Goal: Information Seeking & Learning: Understand process/instructions

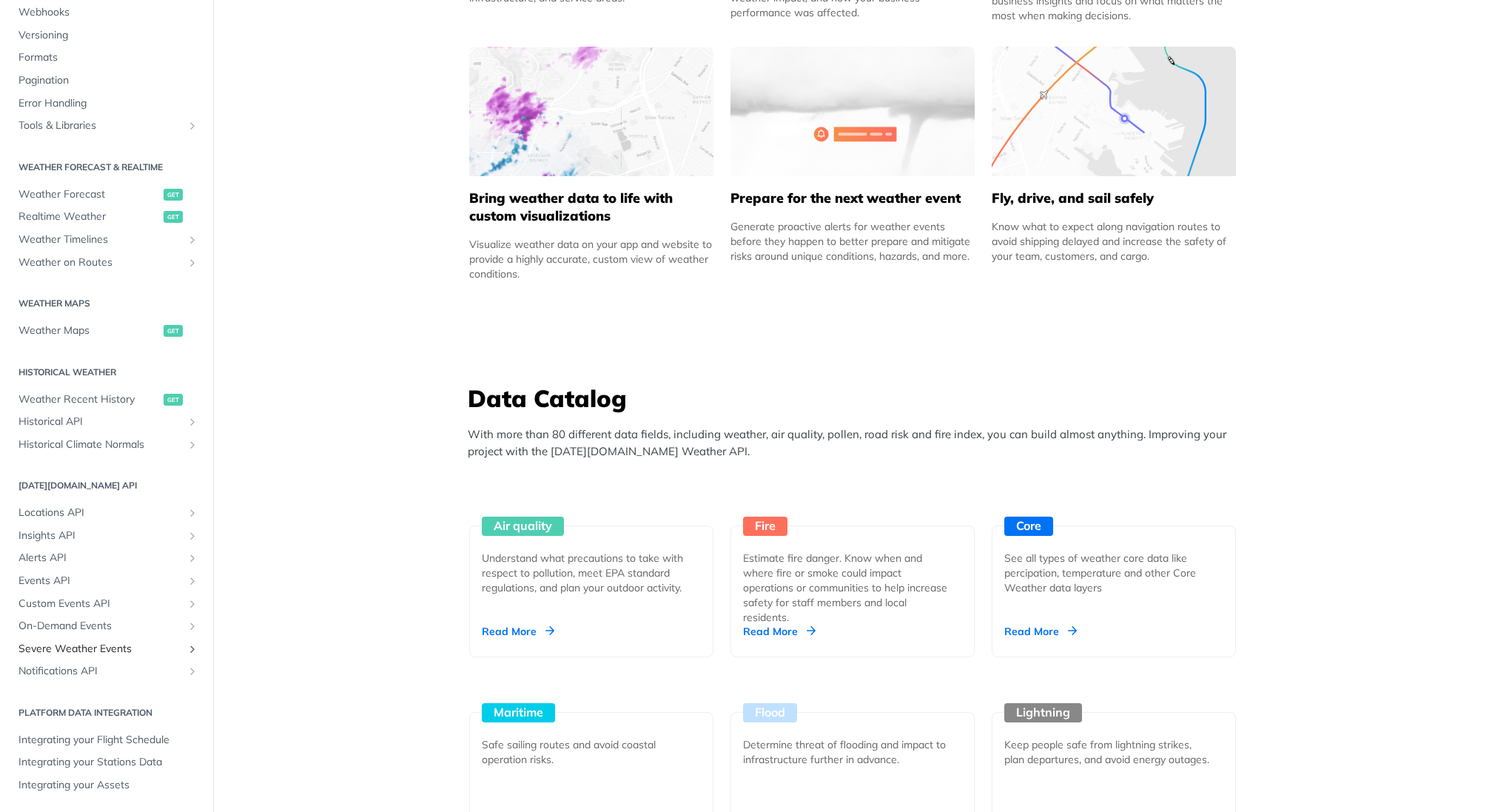
scroll to position [1132, 0]
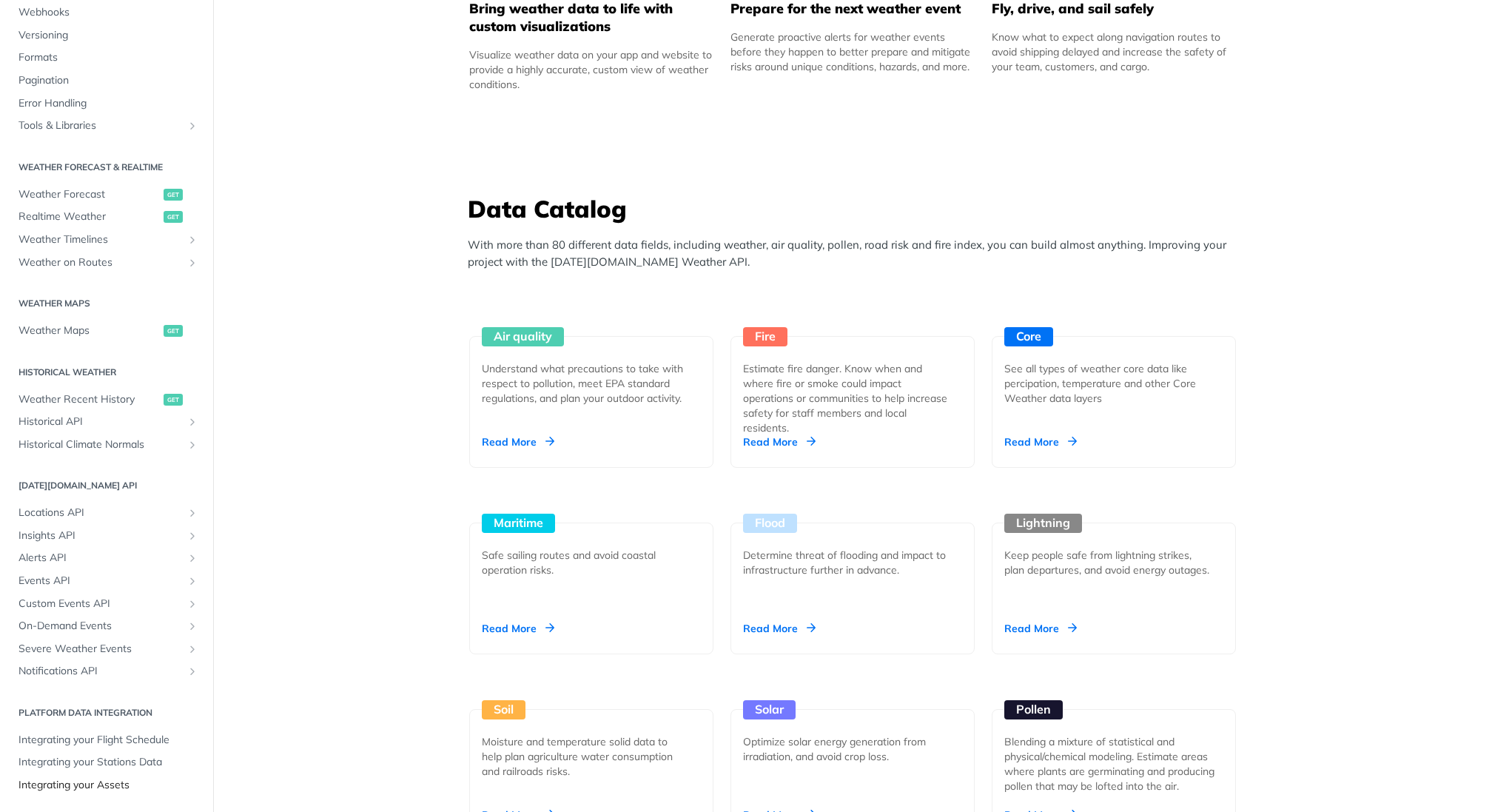
click at [147, 782] on span "Integrating your Assets" at bounding box center [109, 786] width 180 height 15
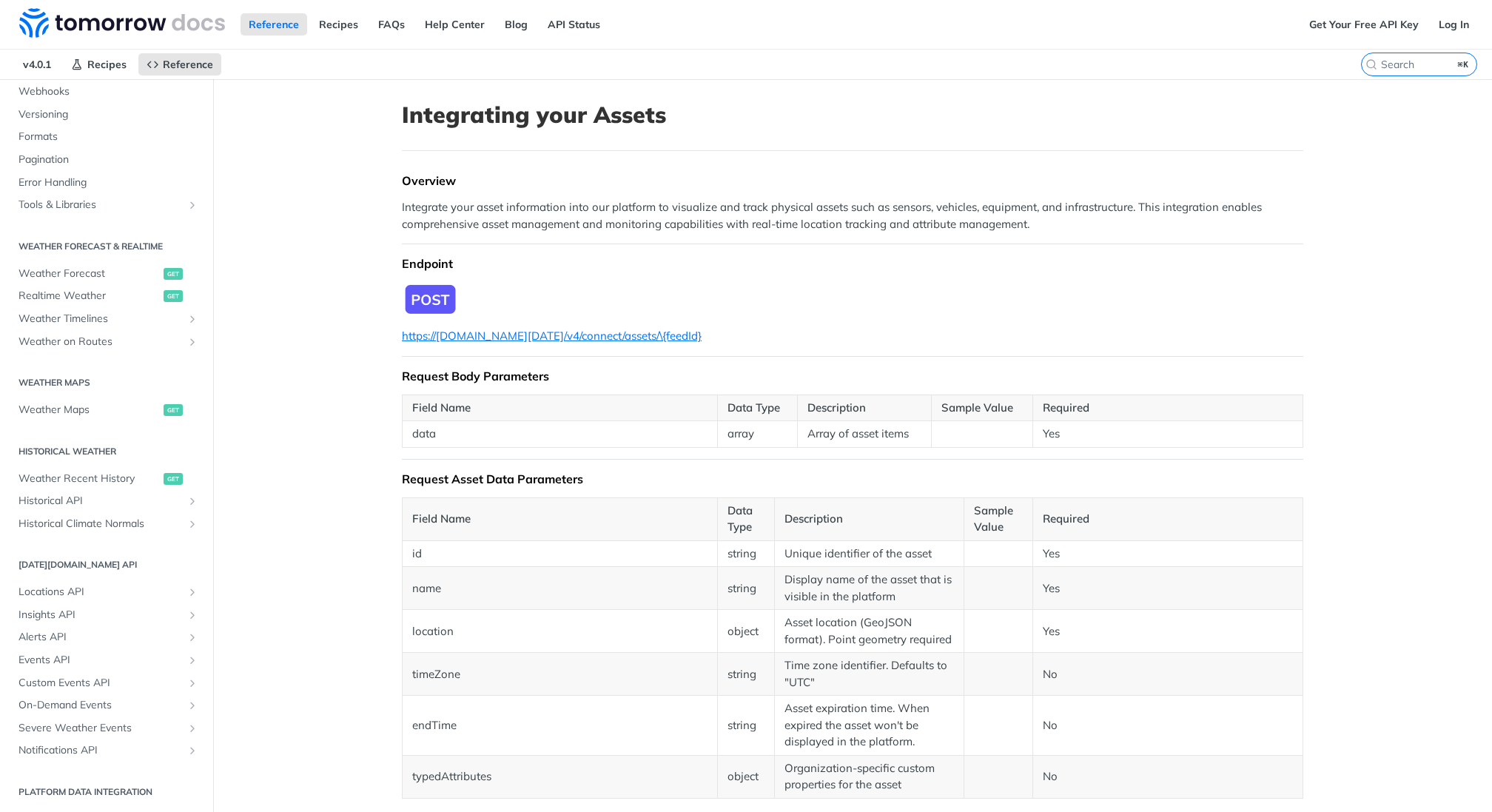
click at [441, 298] on img "Expand image" at bounding box center [430, 299] width 56 height 35
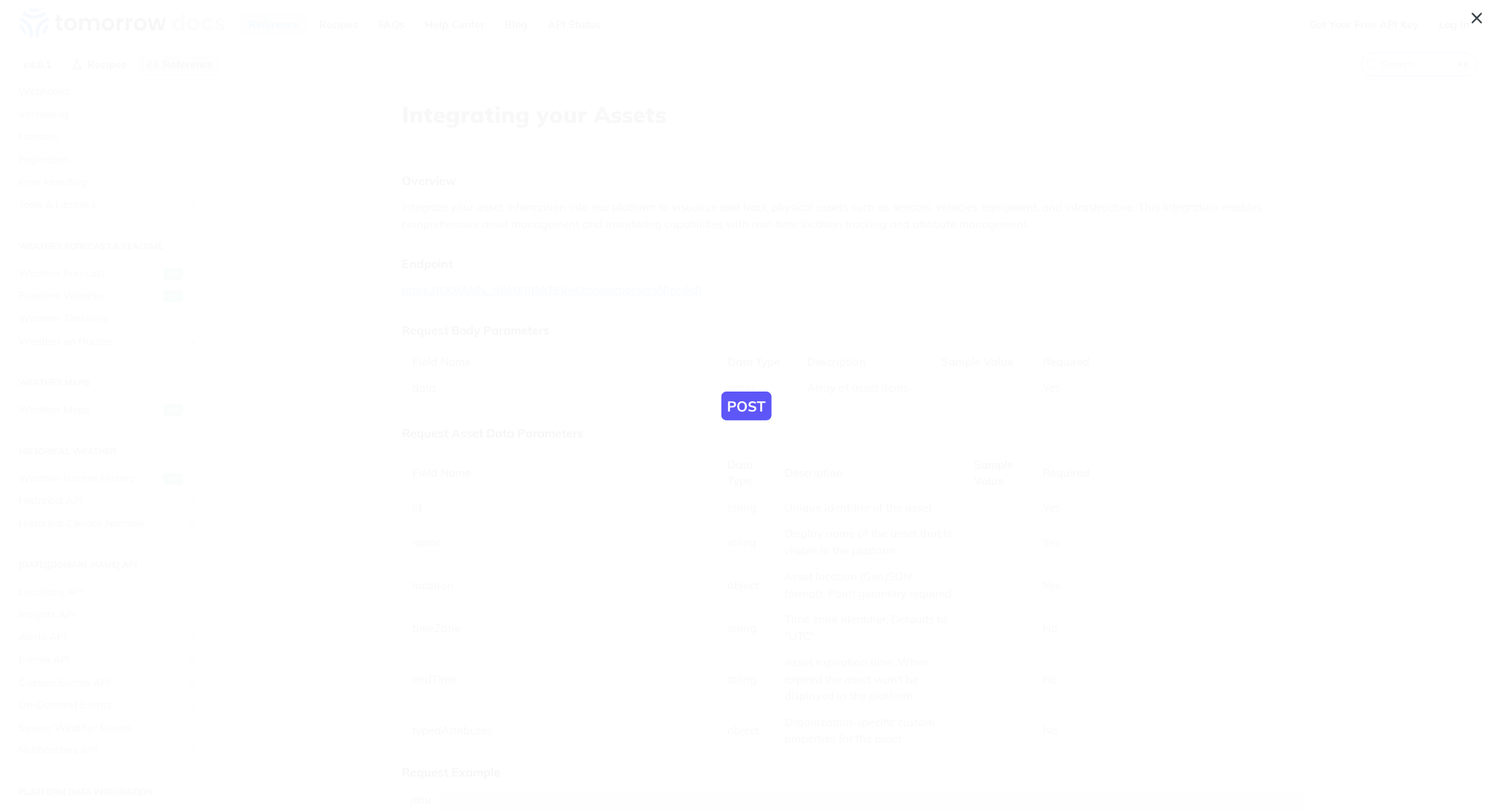
click at [548, 140] on span "Collapse image" at bounding box center [746, 406] width 1492 height 812
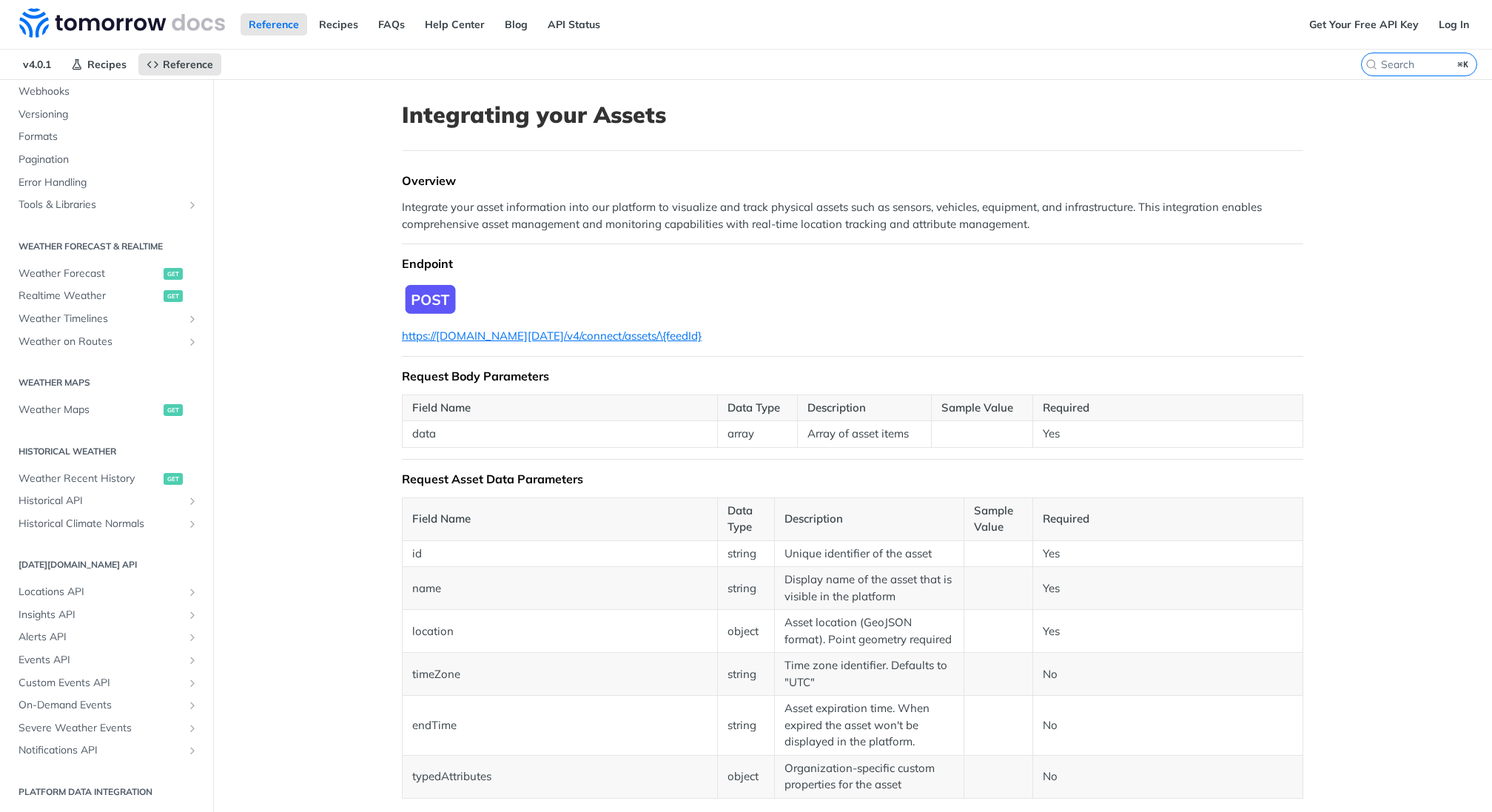
click at [545, 421] on td "data" at bounding box center [560, 434] width 315 height 26
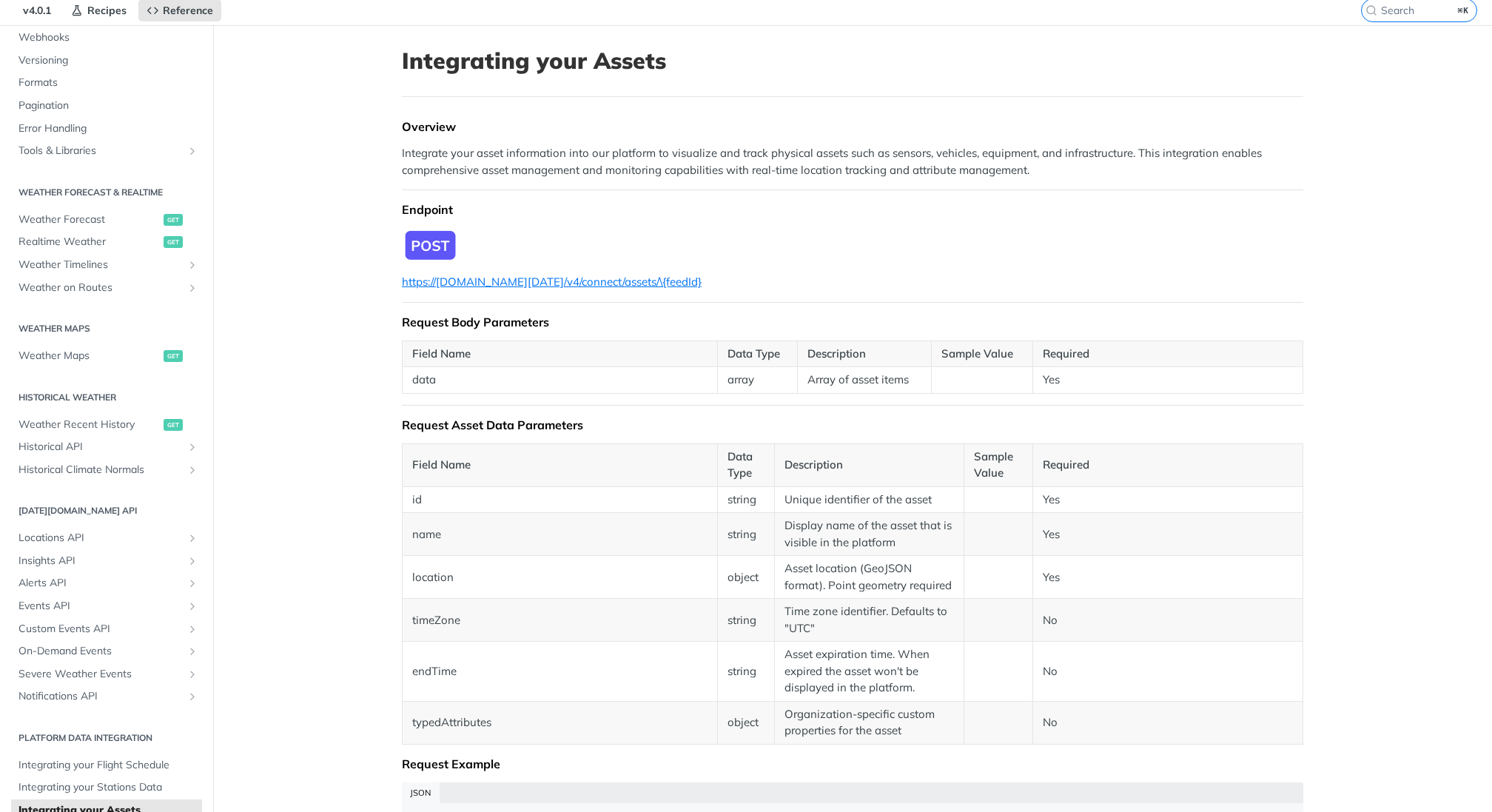
scroll to position [58, 0]
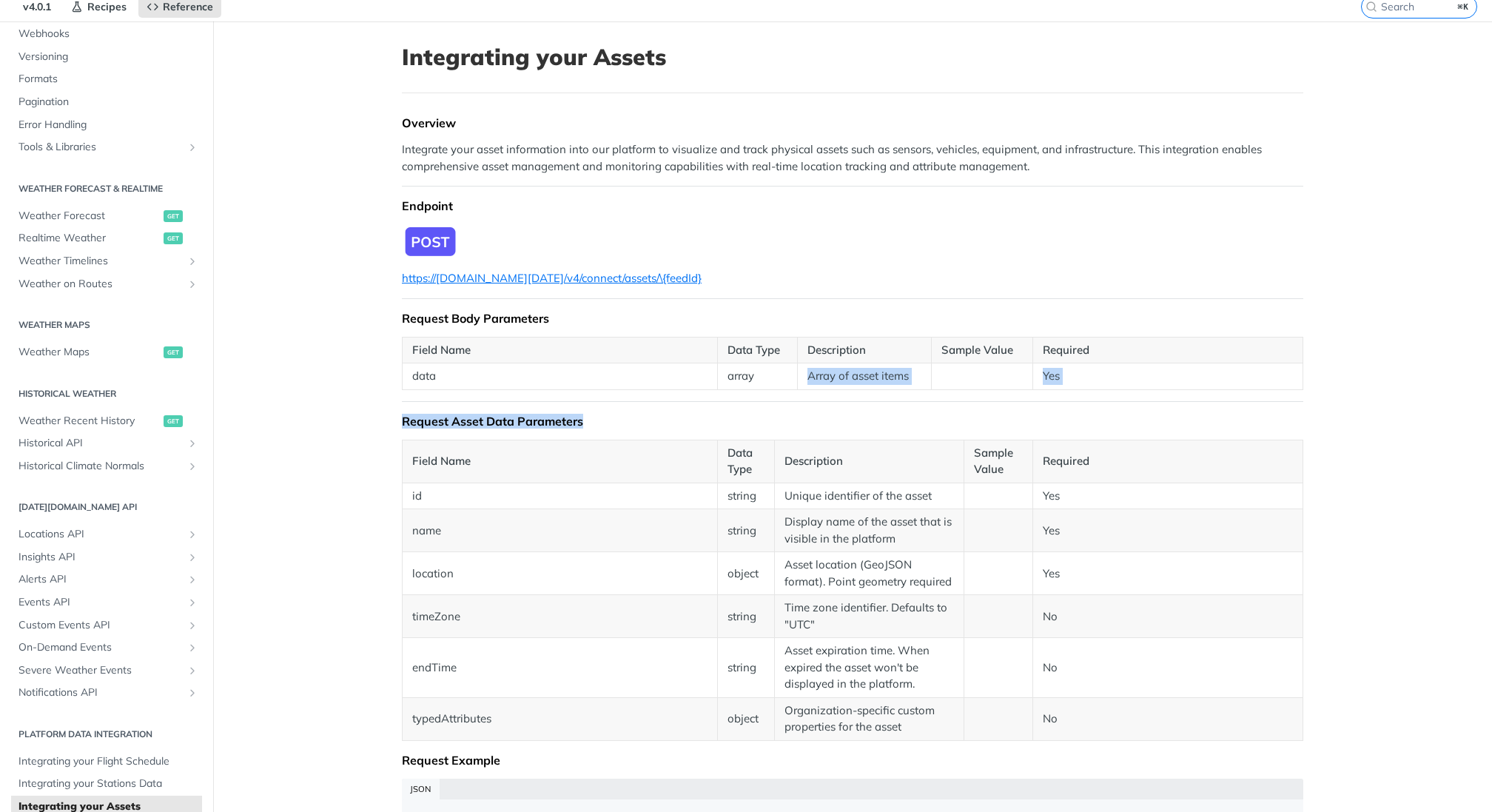
drag, startPoint x: 796, startPoint y: 370, endPoint x: 805, endPoint y: 427, distance: 57.7
click at [804, 426] on div "Overview Integrate your asset information into our platform to visualize and tr…" at bounding box center [853, 586] width 901 height 942
click at [822, 428] on div "Overview Integrate your asset information into our platform to visualize and tr…" at bounding box center [853, 586] width 901 height 942
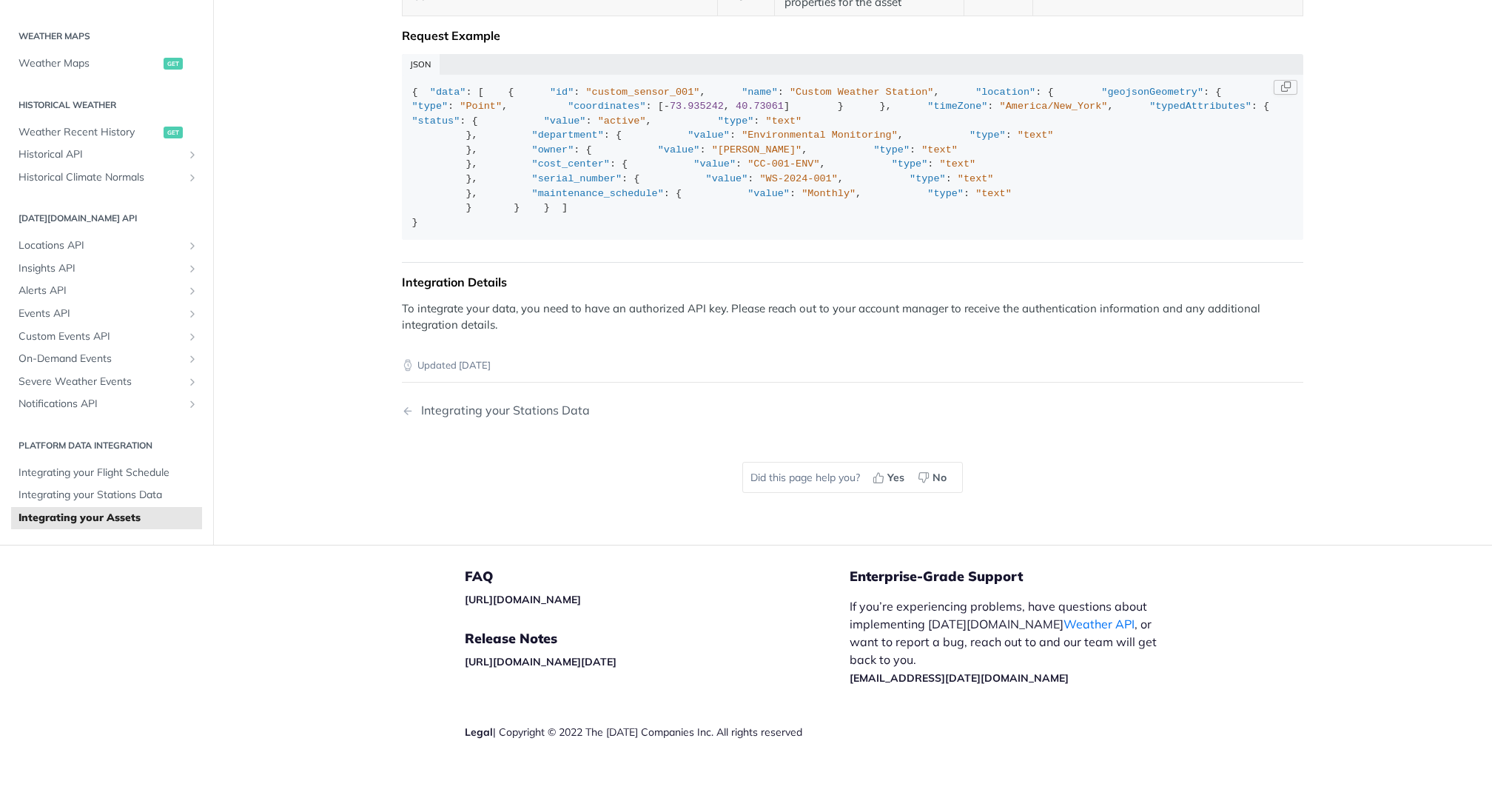
scroll to position [731, 0]
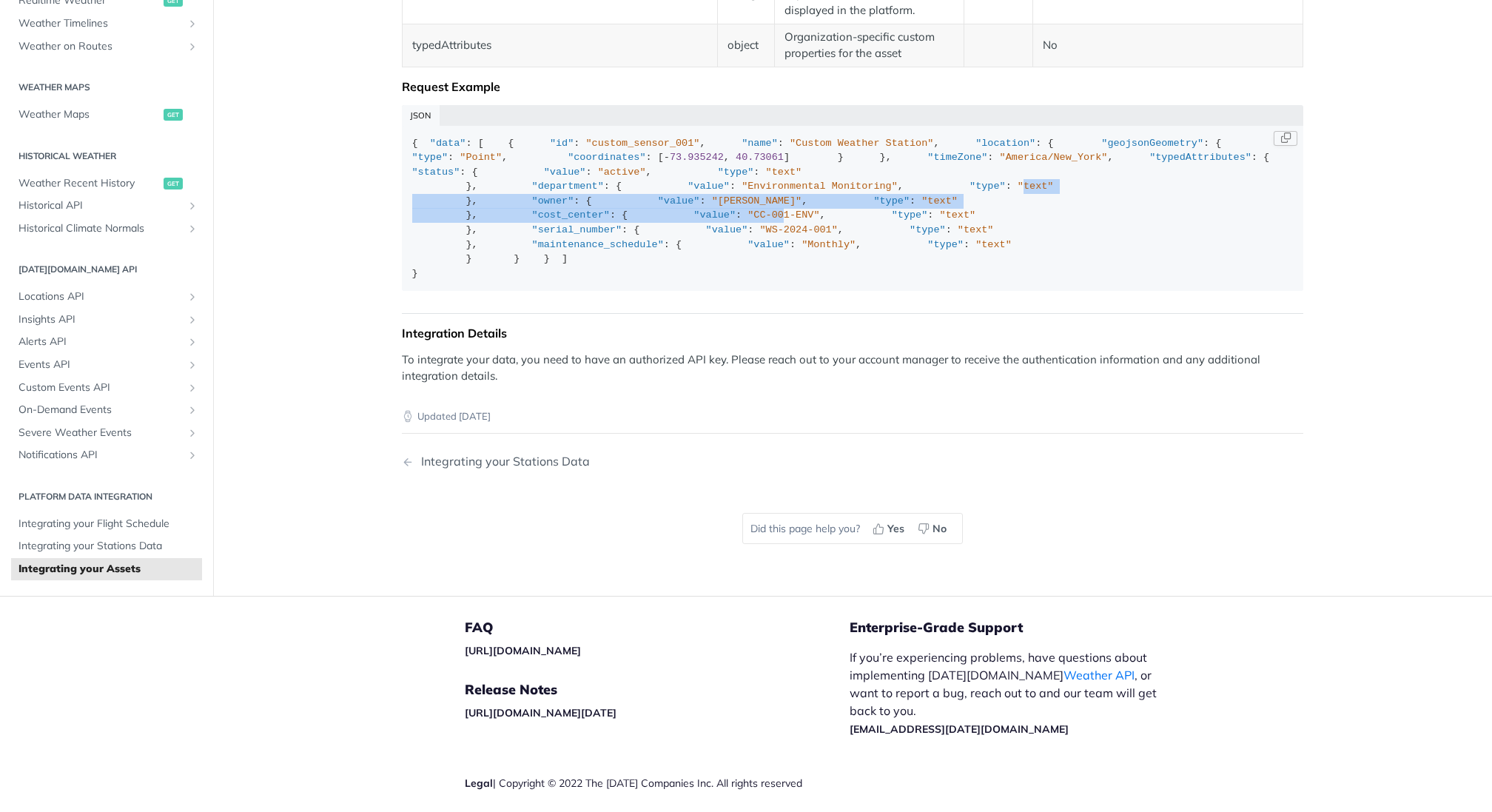
drag, startPoint x: 570, startPoint y: 510, endPoint x: 534, endPoint y: 406, distance: 110.1
click at [534, 281] on div "{ "data" : [ { "id" : "custom_sensor_001" , "name" : "Custom Weather Station" ,…" at bounding box center [852, 208] width 881 height 145
click at [1018, 191] on span ""text"" at bounding box center [1036, 186] width 36 height 11
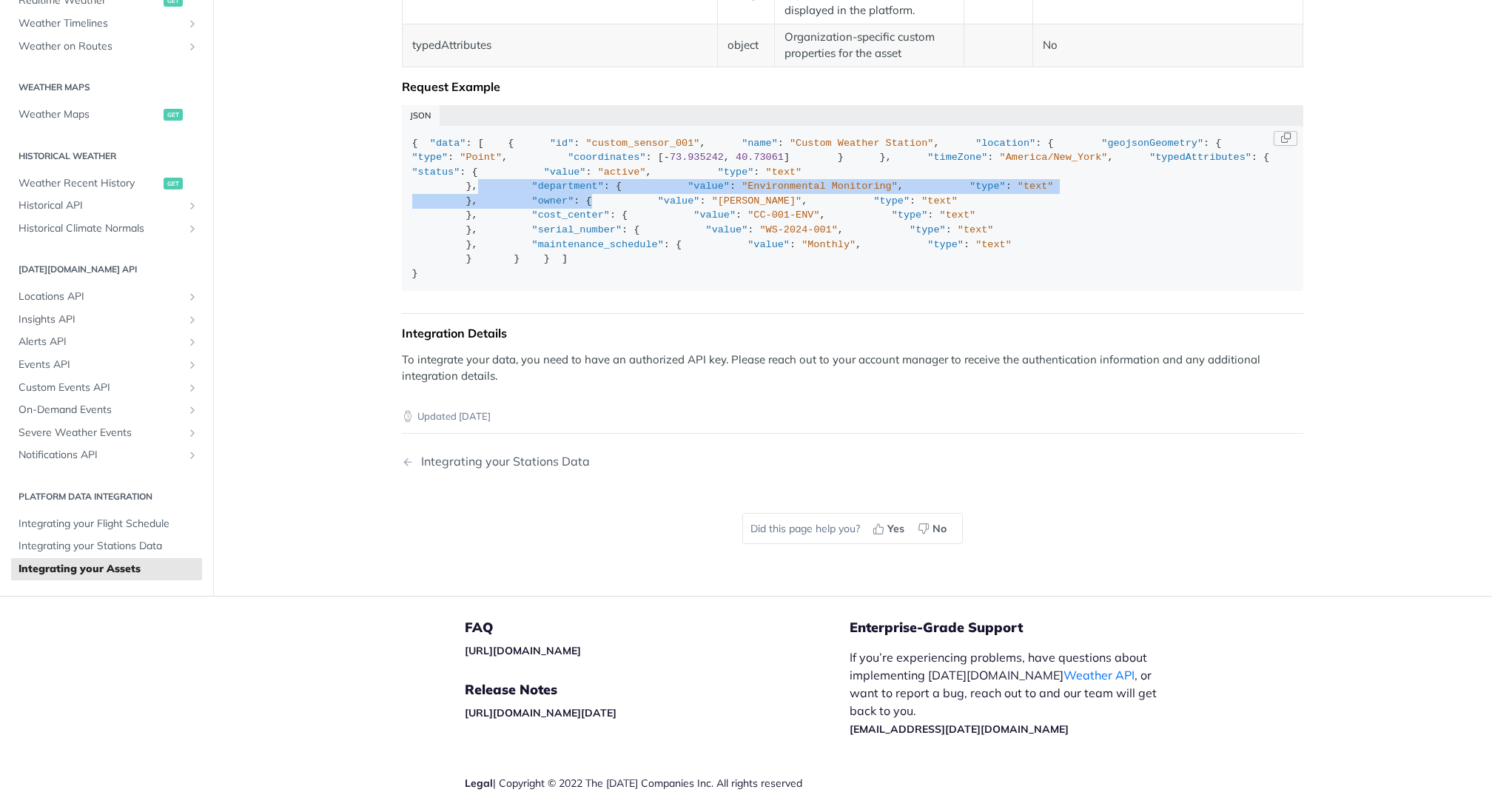
drag, startPoint x: 559, startPoint y: 440, endPoint x: 504, endPoint y: 368, distance: 90.6
click at [504, 281] on div "{ "data" : [ { "id" : "custom_sensor_001" , "name" : "Custom Weather Station" ,…" at bounding box center [852, 208] width 881 height 145
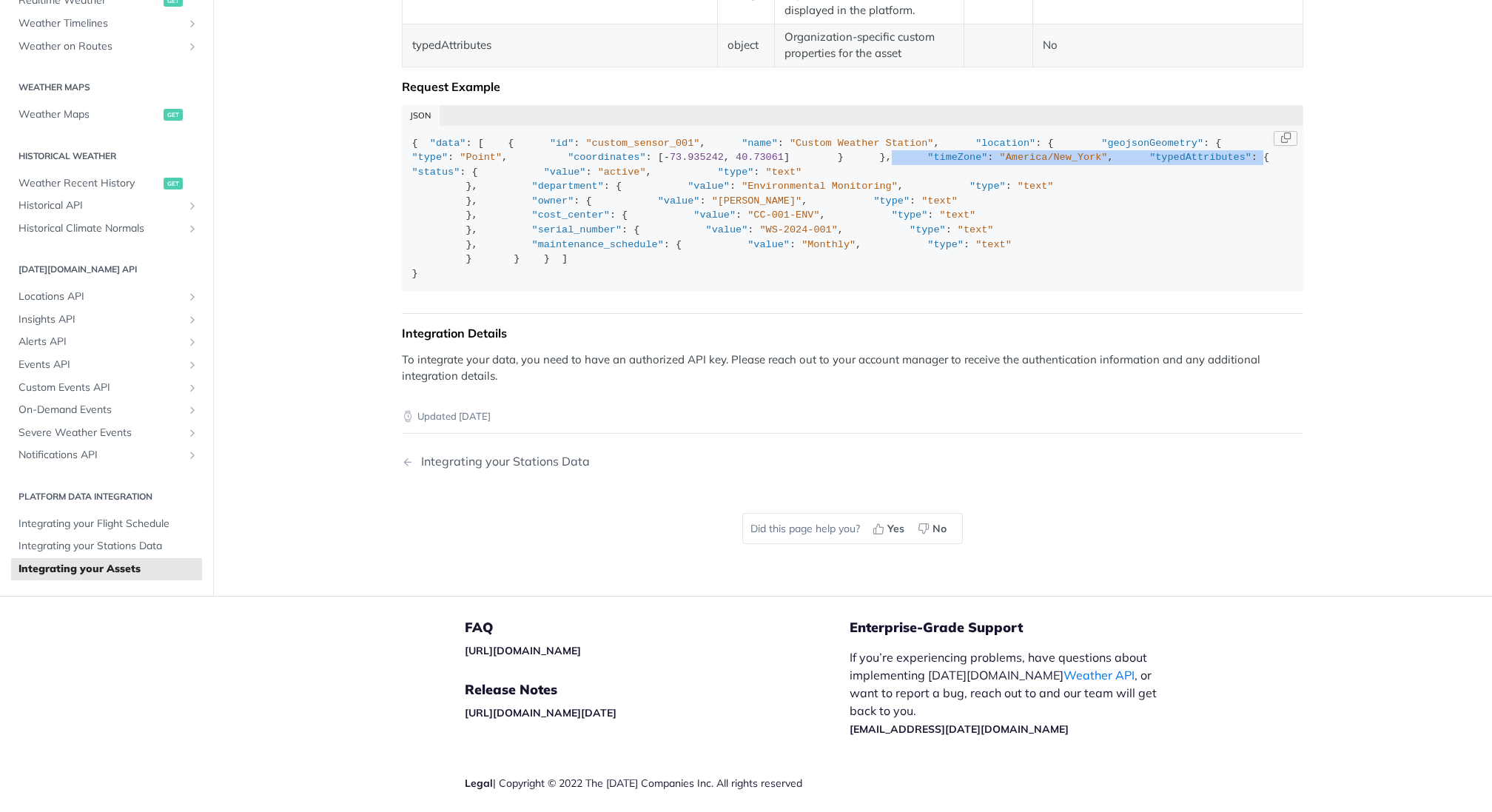
drag, startPoint x: 565, startPoint y: 313, endPoint x: 545, endPoint y: 278, distance: 40.3
click at [545, 278] on div "{ "data" : [ { "id" : "custom_sensor_001" , "name" : "Custom Weather Station" ,…" at bounding box center [852, 208] width 881 height 145
click at [557, 281] on div "{ "data" : [ { "id" : "custom_sensor_001" , "name" : "Custom Weather Station" ,…" at bounding box center [852, 208] width 881 height 145
drag, startPoint x: 584, startPoint y: 347, endPoint x: 478, endPoint y: 289, distance: 120.8
click at [478, 281] on div "{ "data" : [ { "id" : "custom_sensor_001" , "name" : "Custom Weather Station" ,…" at bounding box center [852, 208] width 881 height 145
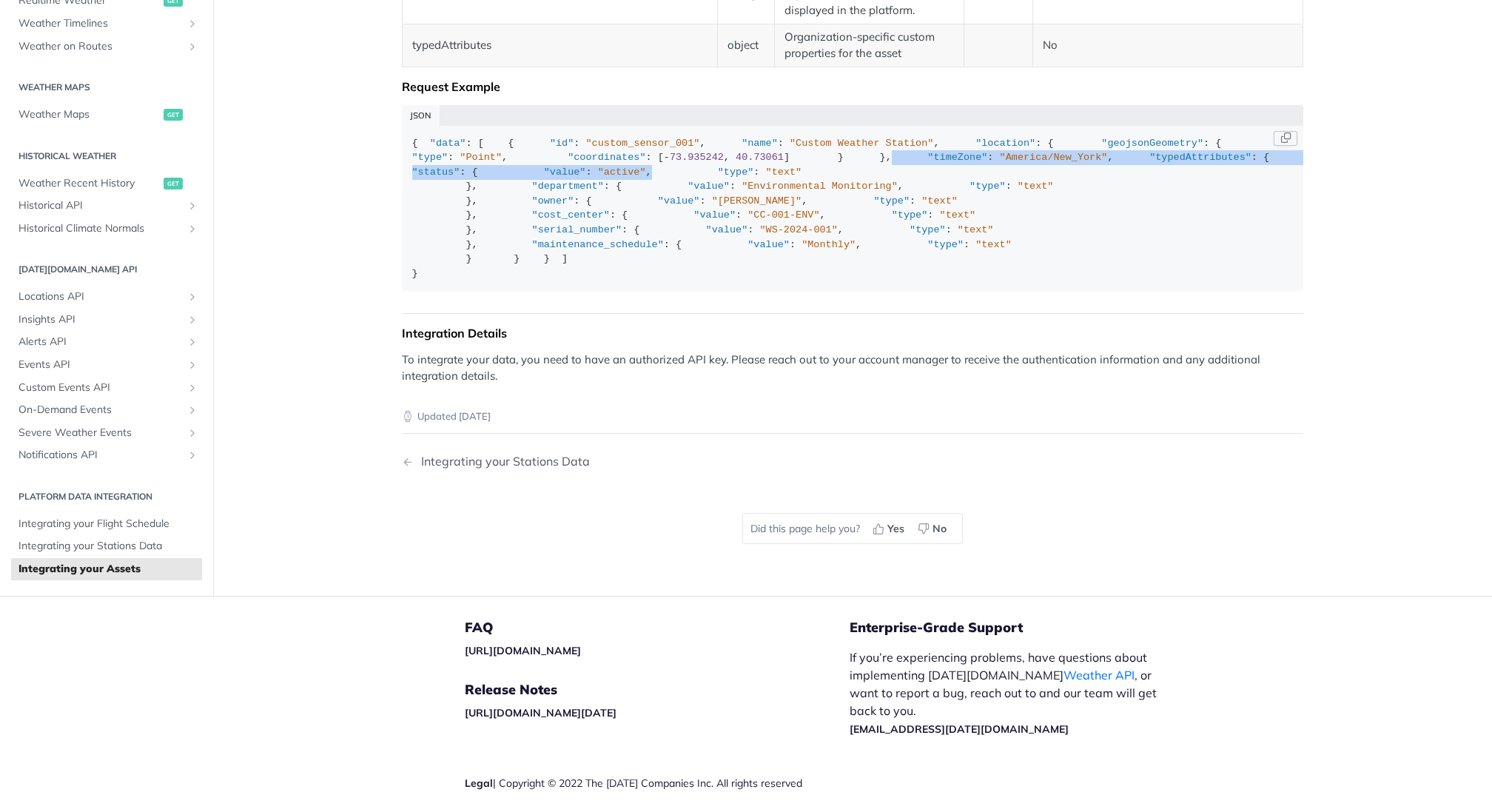
click at [478, 281] on div "{ "data" : [ { "id" : "custom_sensor_001" , "name" : "Custom Weather Station" ,…" at bounding box center [852, 208] width 881 height 145
drag, startPoint x: 589, startPoint y: 357, endPoint x: 460, endPoint y: 286, distance: 147.2
click at [460, 281] on div "{ "data" : [ { "id" : "custom_sensor_001" , "name" : "Custom Weather Station" ,…" at bounding box center [852, 208] width 881 height 145
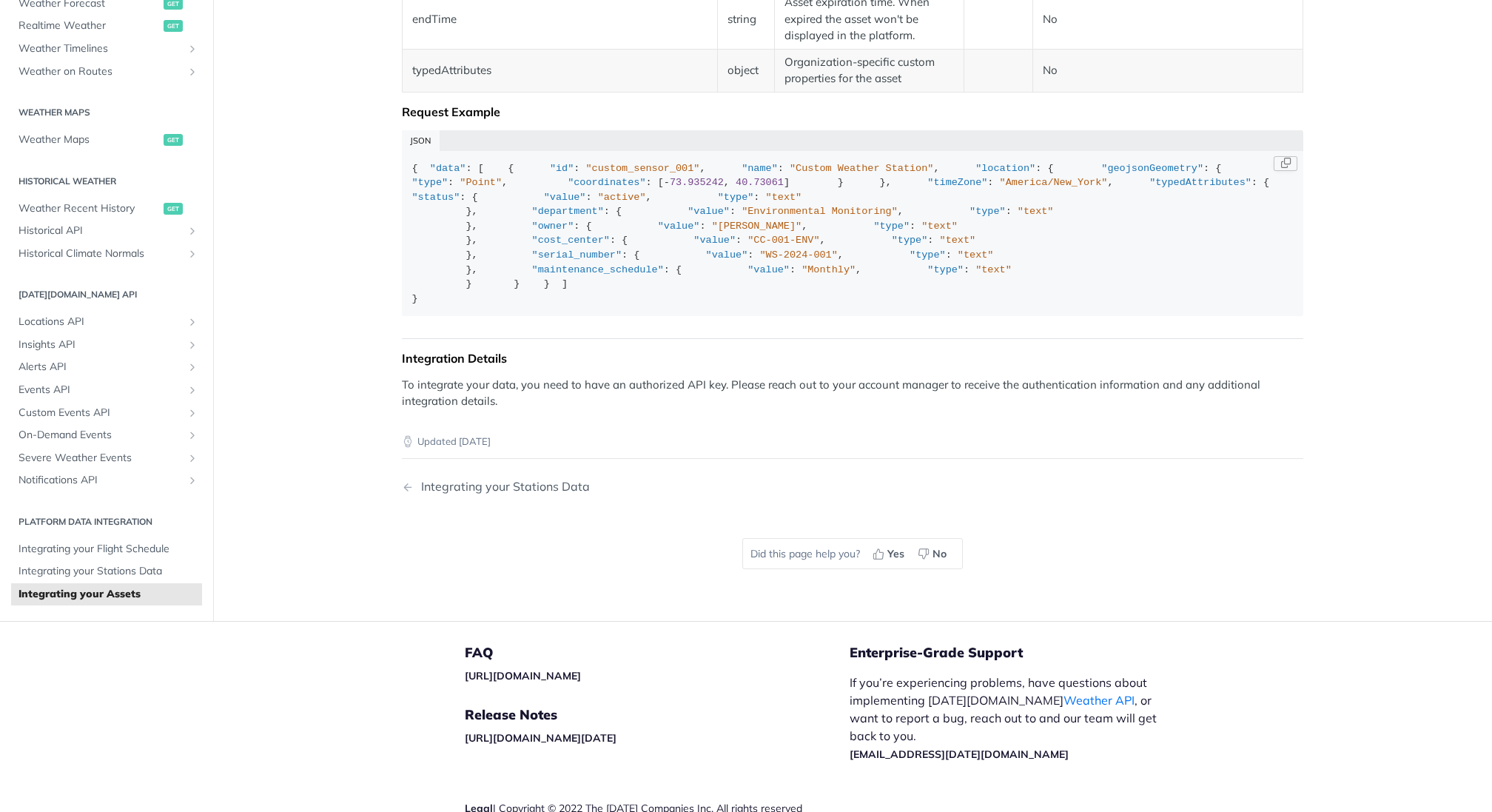
scroll to position [697, 0]
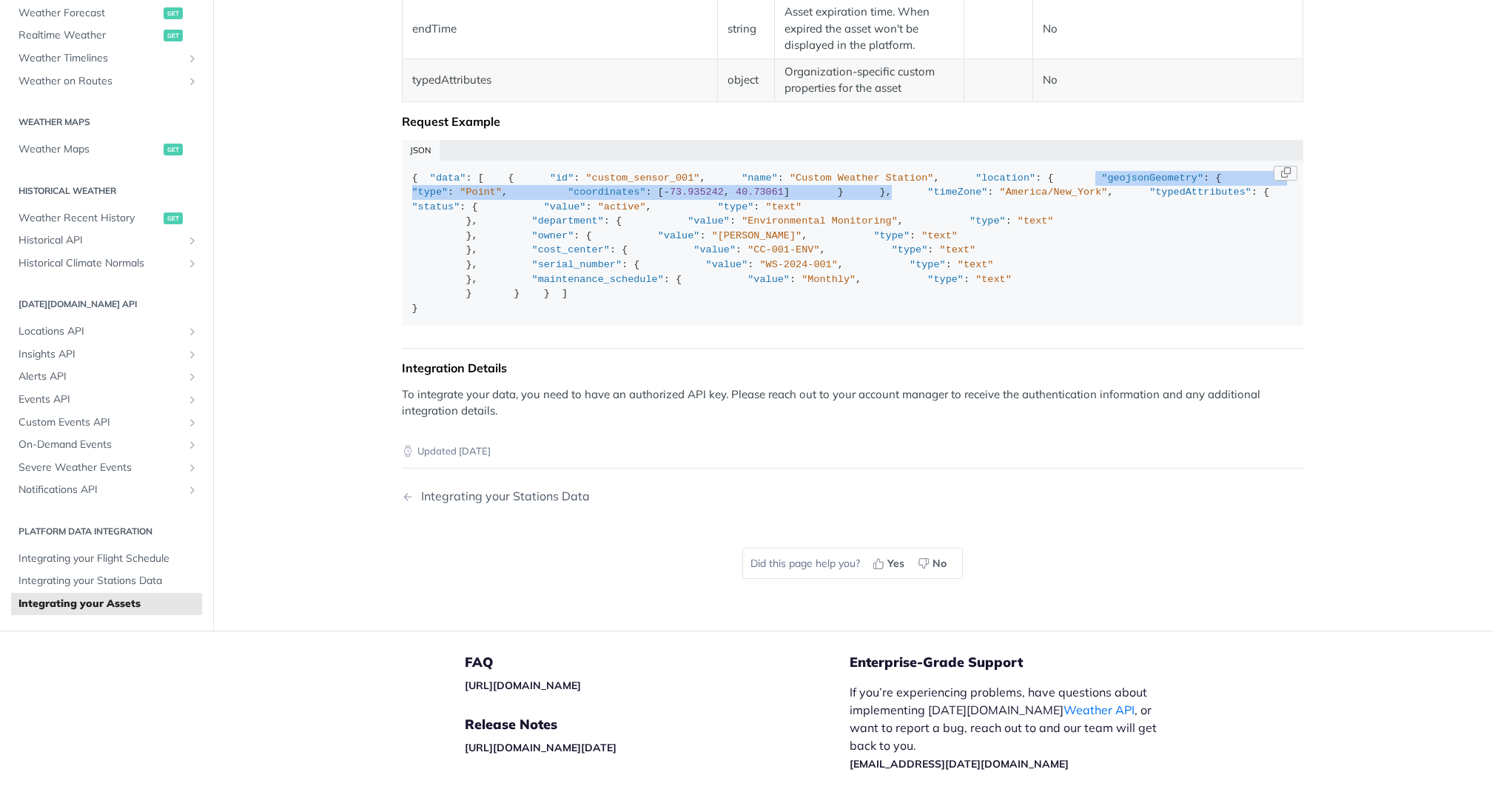
drag, startPoint x: 486, startPoint y: 313, endPoint x: 452, endPoint y: 253, distance: 69.0
click at [453, 253] on div "{ "data" : [ { "id" : "custom_sensor_001" , "name" : "Custom Weather Station" ,…" at bounding box center [852, 243] width 881 height 145
click at [452, 253] on div "{ "data" : [ { "id" : "custom_sensor_001" , "name" : "Custom Weather Station" ,…" at bounding box center [852, 243] width 881 height 145
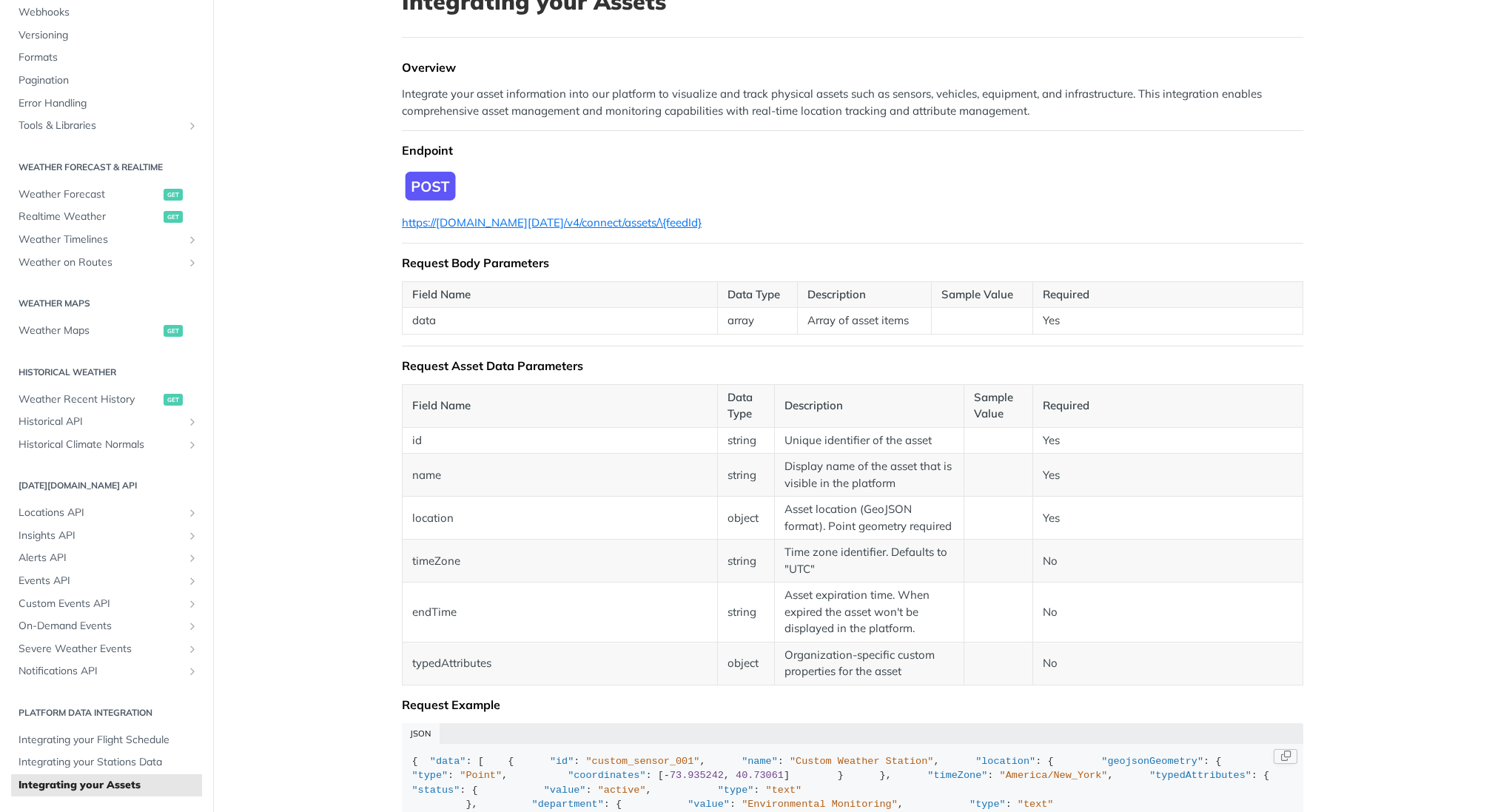
scroll to position [161, 0]
